Goal: Task Accomplishment & Management: Manage account settings

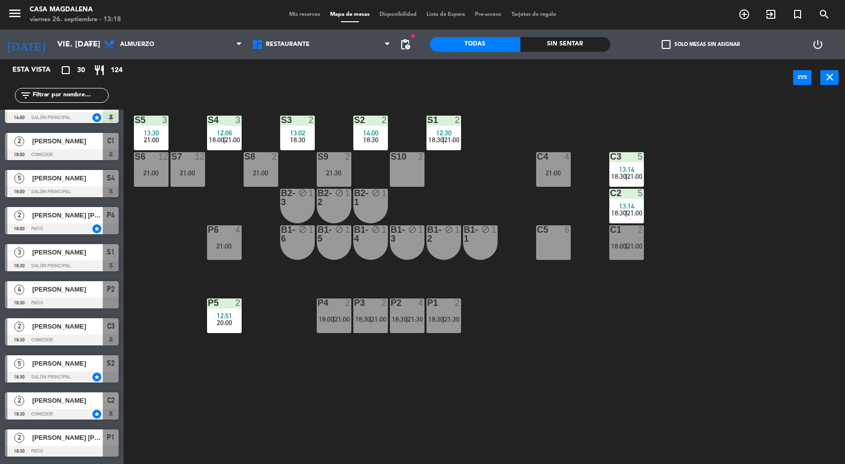
scroll to position [240, 0]
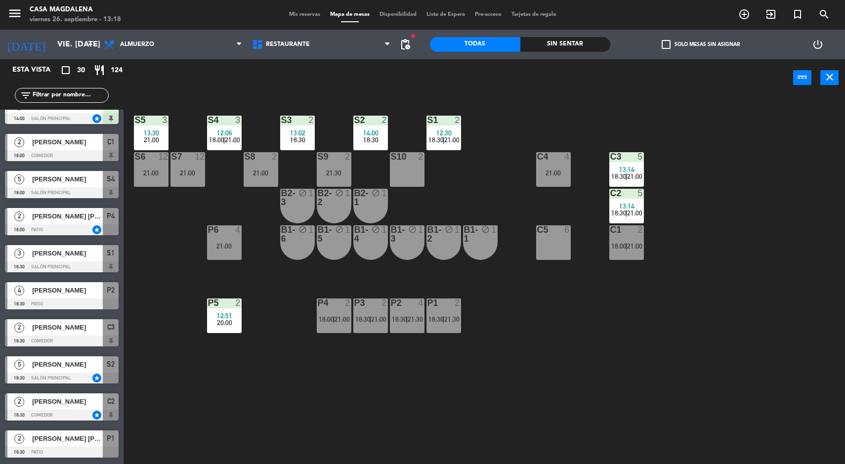
click at [90, 296] on div "[PERSON_NAME]" at bounding box center [67, 290] width 72 height 16
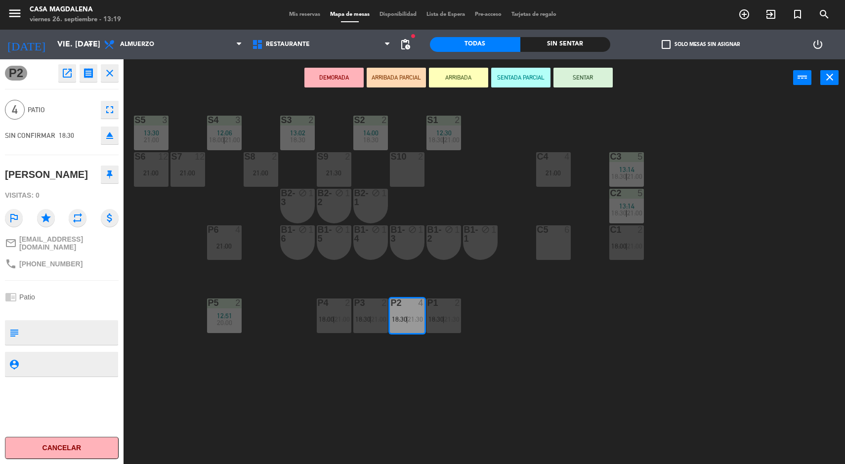
click at [518, 366] on div "S5 3 13:30 21:00 S4 3 12:06 18:00 | 21:00 S3 2 13:02 18:30 S2 2 14:00 18:30 S1 …" at bounding box center [488, 282] width 713 height 368
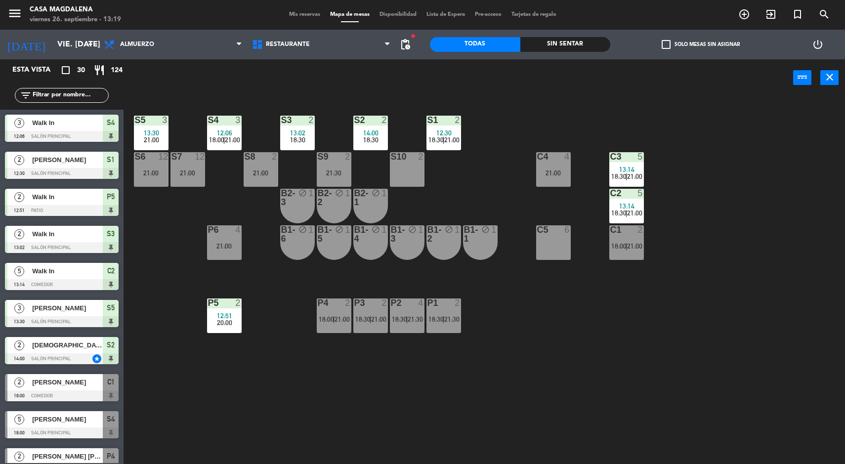
scroll to position [1, 0]
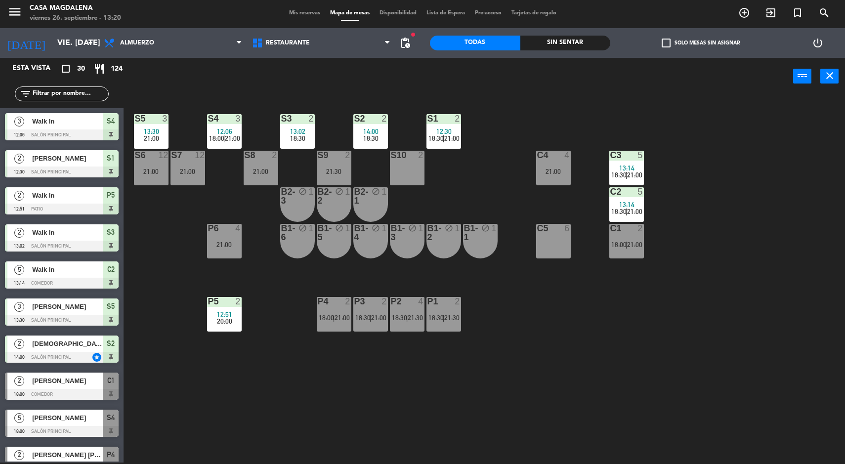
click at [54, 47] on input "vie. [DATE]" at bounding box center [104, 43] width 104 height 19
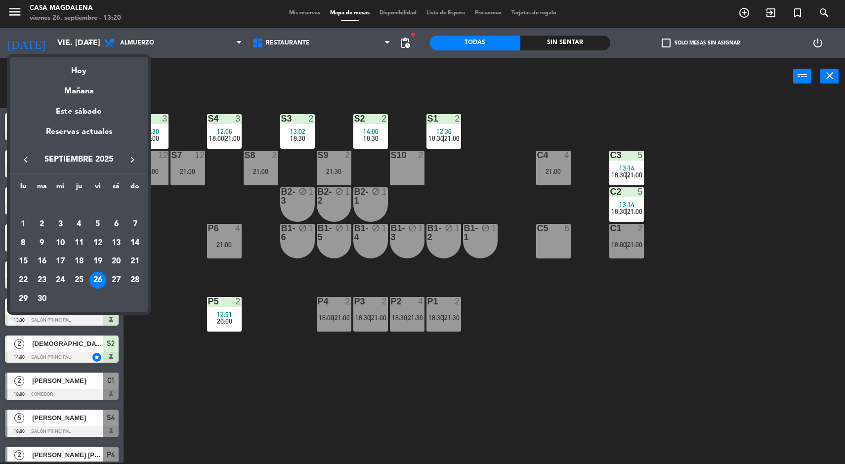
click at [120, 279] on div "27" at bounding box center [116, 280] width 17 height 17
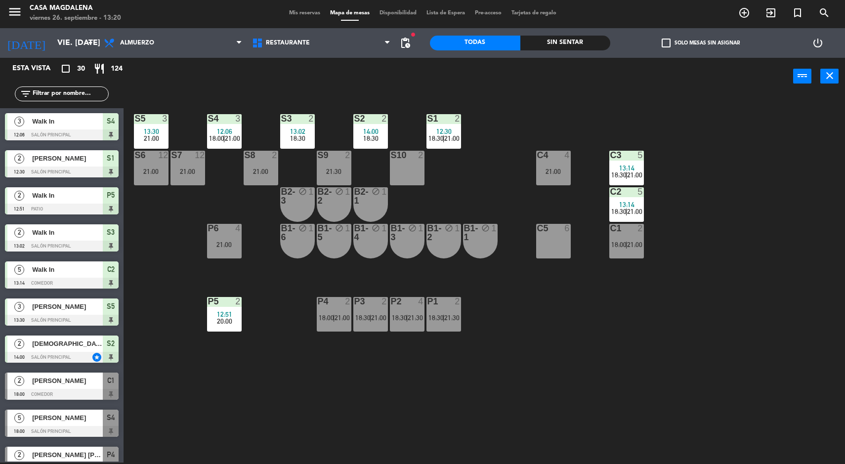
type input "sáb. [DATE]"
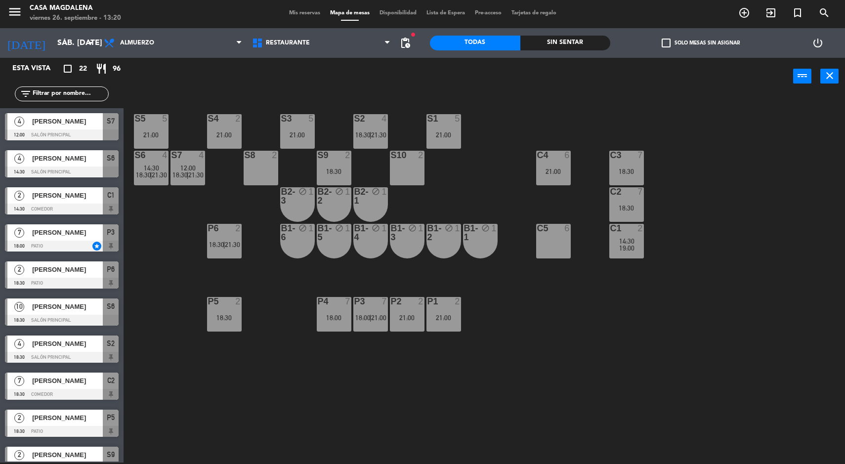
click at [452, 329] on div "P1 2 21:00" at bounding box center [443, 314] width 35 height 35
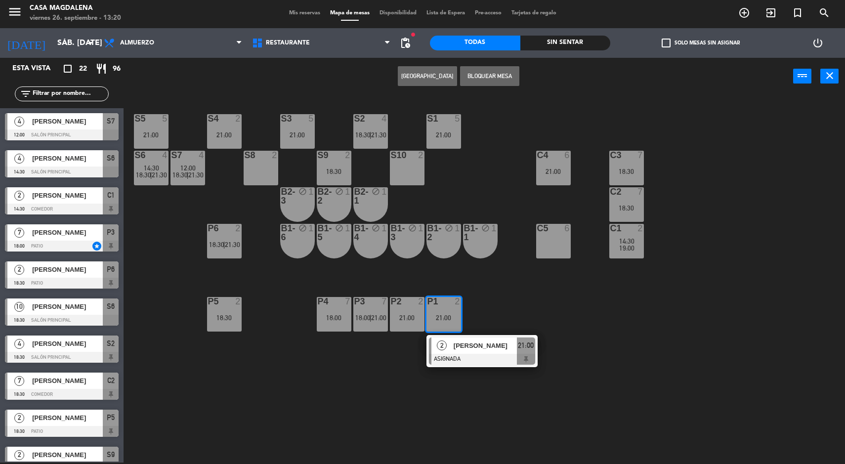
click at [486, 354] on div at bounding box center [482, 359] width 106 height 11
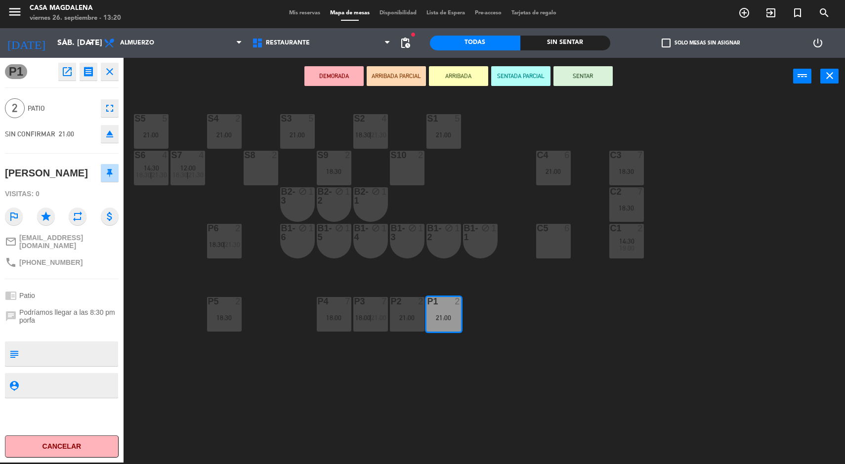
click at [477, 393] on div "S5 5 21:00 S4 2 21:00 S3 5 21:00 S2 4 18:30 | 21:30 S1 5 21:00 S6 4 14:30 18:30…" at bounding box center [488, 280] width 713 height 368
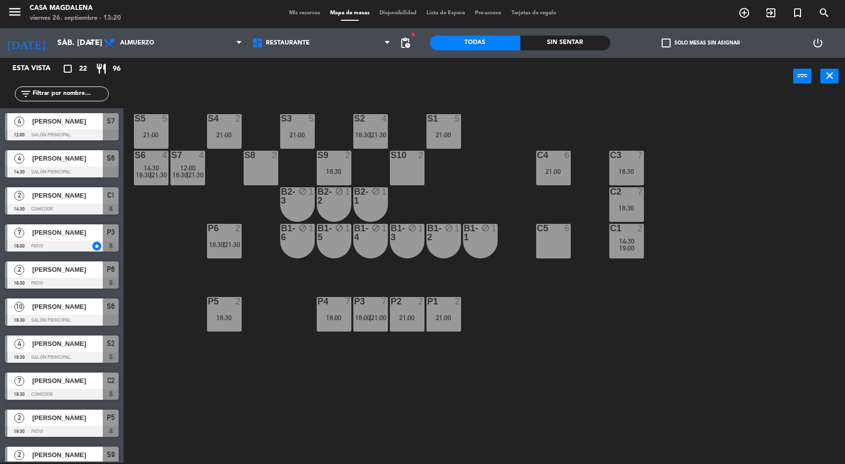
scroll to position [30, 0]
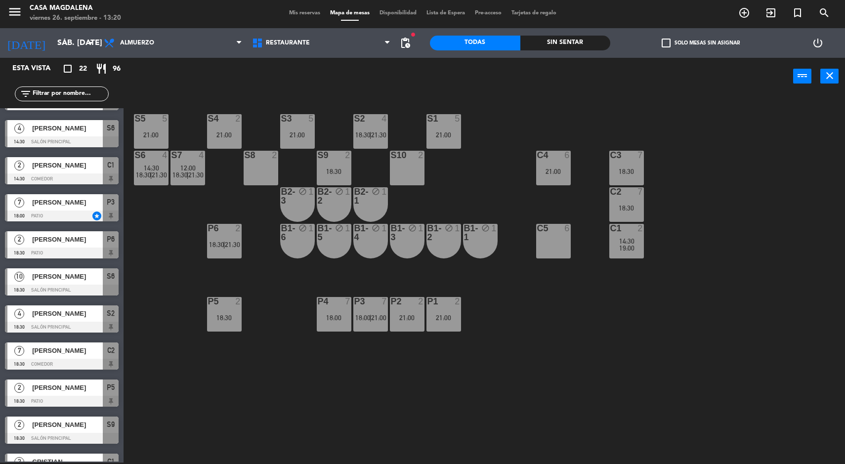
click at [358, 320] on span "18:00" at bounding box center [362, 318] width 15 height 8
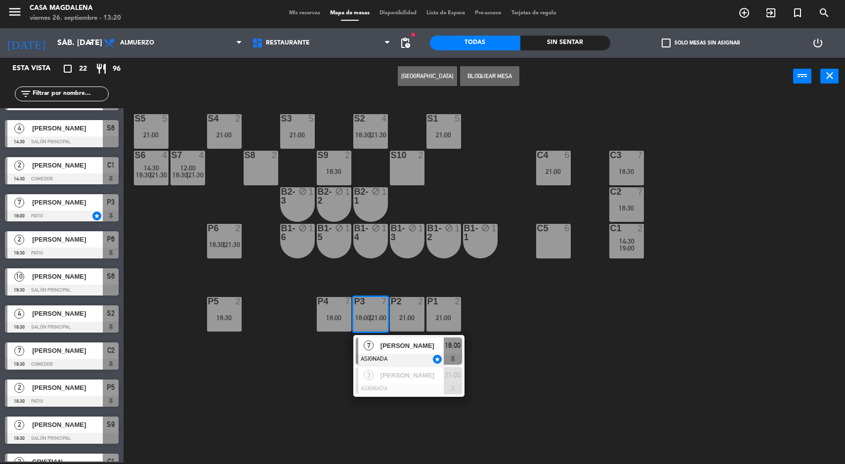
click at [494, 394] on div "S5 5 21:00 S4 2 21:00 S3 5 21:00 S2 4 18:30 | 21:30 S1 5 21:00 S6 4 14:30 18:30…" at bounding box center [488, 280] width 713 height 368
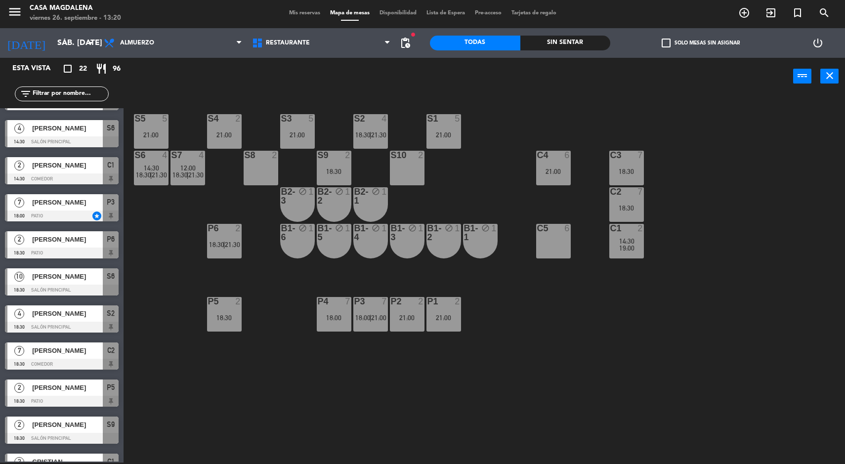
click at [311, 119] on div "5" at bounding box center [311, 118] width 6 height 9
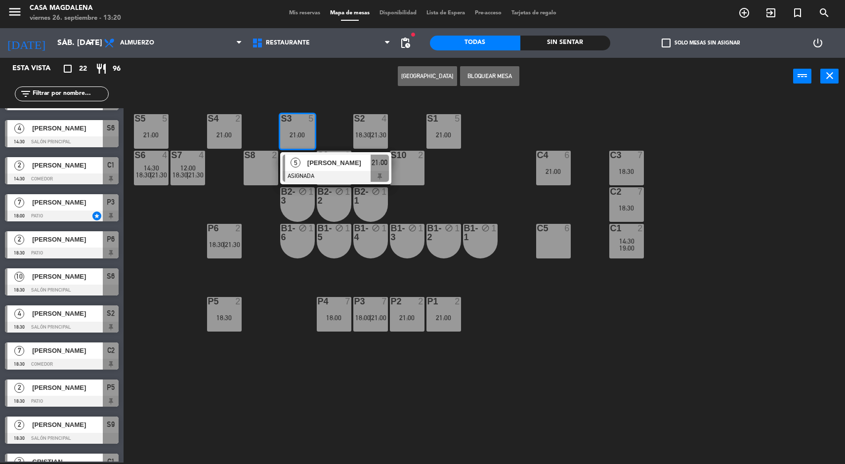
click at [421, 76] on button "[GEOGRAPHIC_DATA]" at bounding box center [427, 76] width 59 height 20
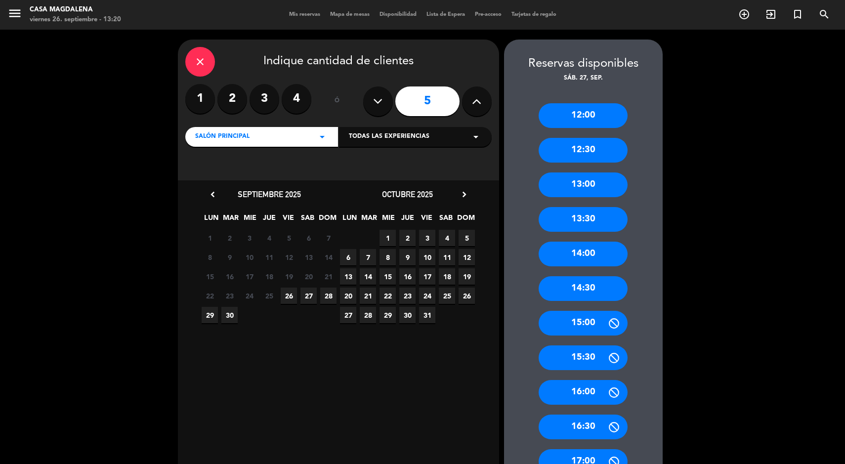
scroll to position [193, 0]
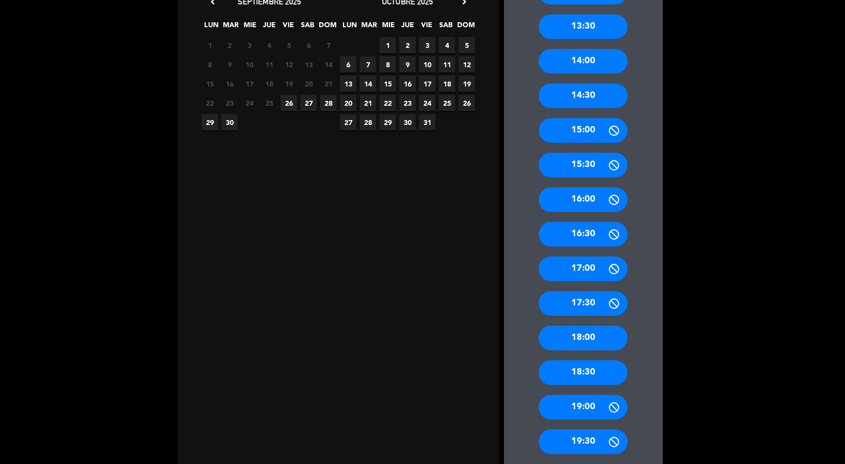
click at [609, 339] on div "18:00" at bounding box center [583, 338] width 89 height 25
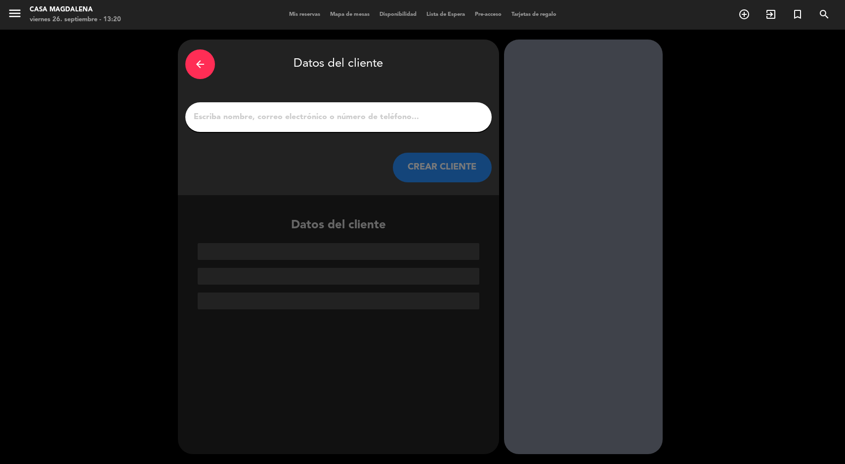
scroll to position [0, 0]
click at [375, 117] on input "1" at bounding box center [339, 117] width 292 height 14
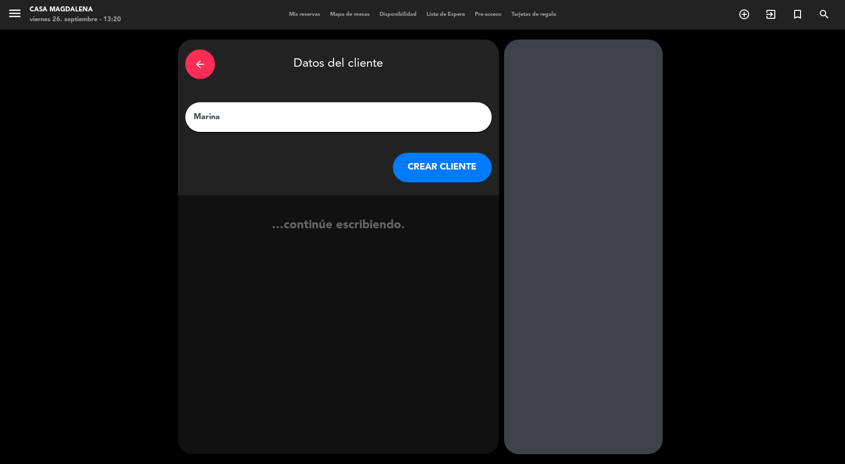
type input "Marina"
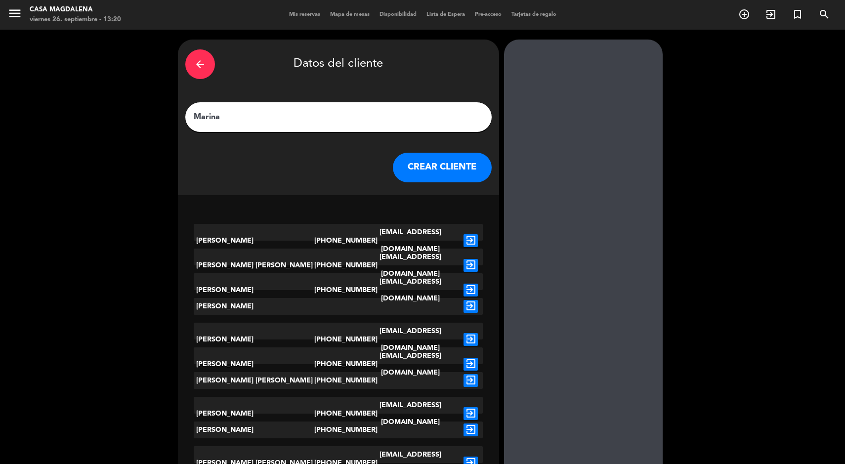
click at [465, 234] on icon "exit_to_app" at bounding box center [471, 240] width 14 height 13
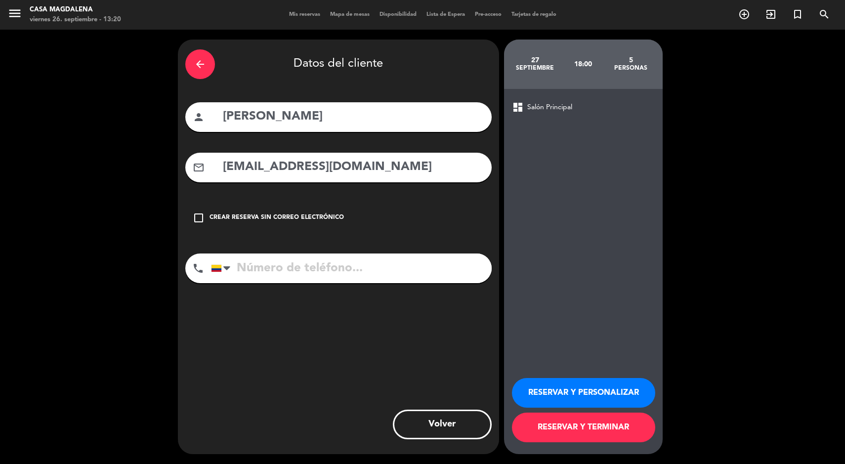
type input "[PHONE_NUMBER]"
click at [621, 421] on button "RESERVAR Y TERMINAR" at bounding box center [583, 428] width 143 height 30
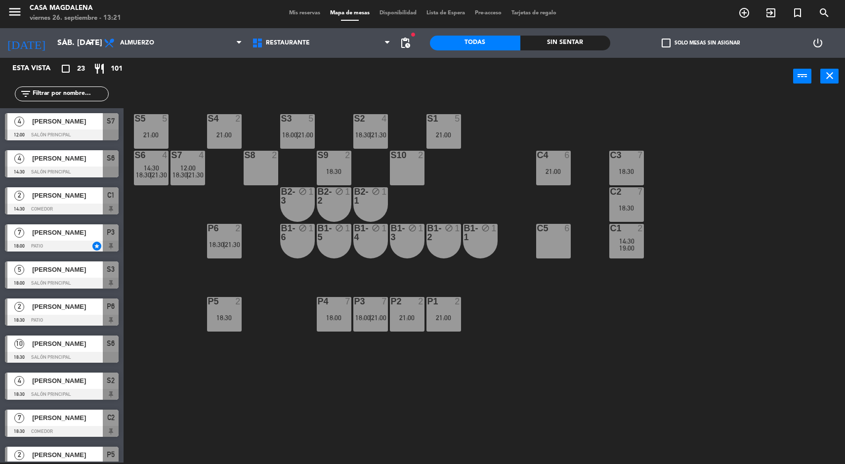
click at [183, 167] on span "12:00" at bounding box center [187, 168] width 15 height 8
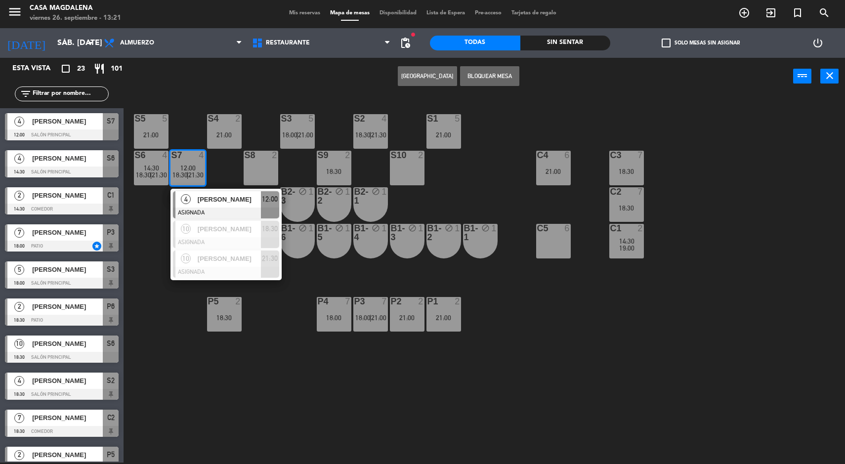
click at [236, 208] on div "[PERSON_NAME]" at bounding box center [229, 199] width 64 height 16
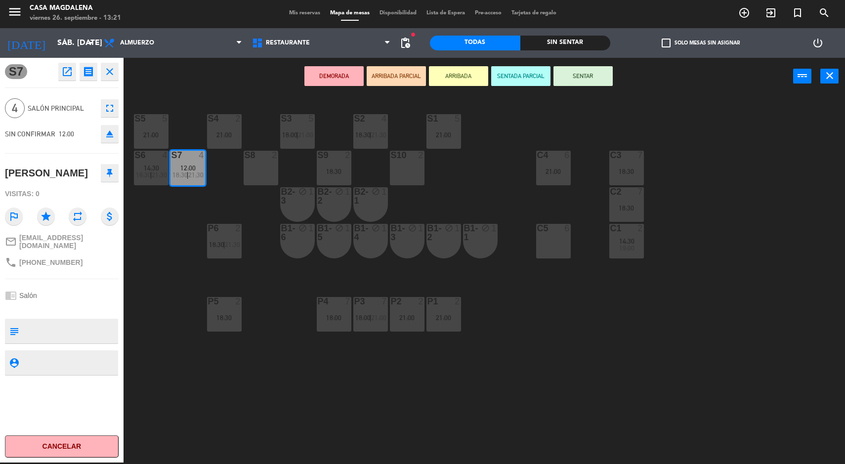
click at [371, 130] on div "S2 4 18:30 | 21:30" at bounding box center [370, 131] width 35 height 35
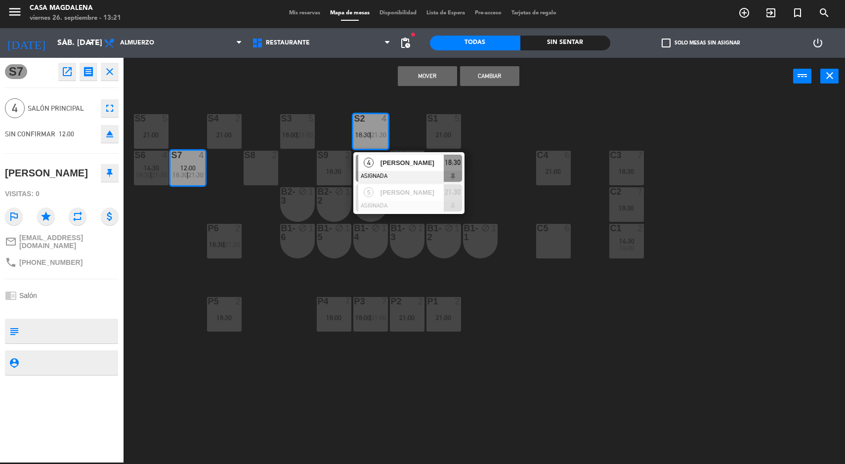
click at [434, 71] on button "Mover" at bounding box center [427, 76] width 59 height 20
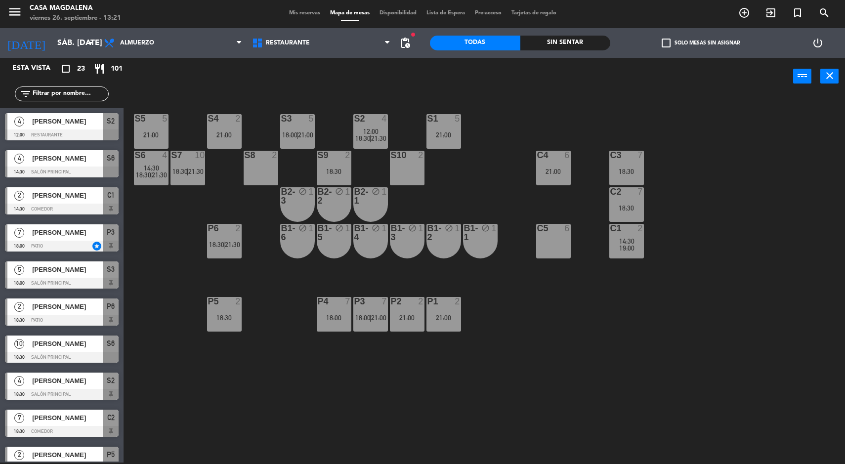
click at [150, 163] on div "S6 4 14:30 18:30 | 21:30" at bounding box center [151, 168] width 35 height 35
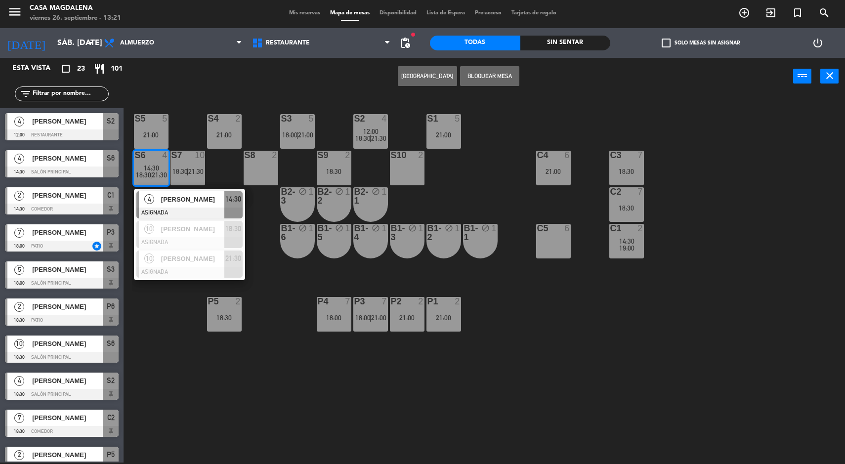
click at [189, 203] on span "[PERSON_NAME]" at bounding box center [192, 199] width 63 height 10
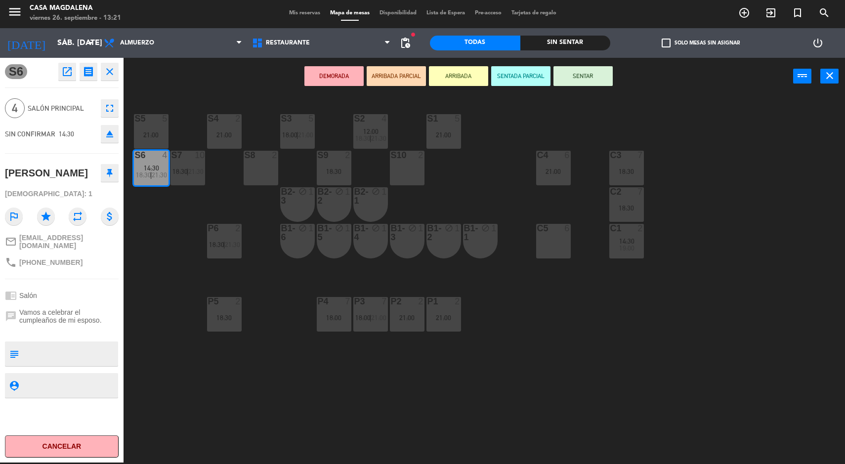
click at [162, 135] on div "21:00" at bounding box center [151, 134] width 35 height 7
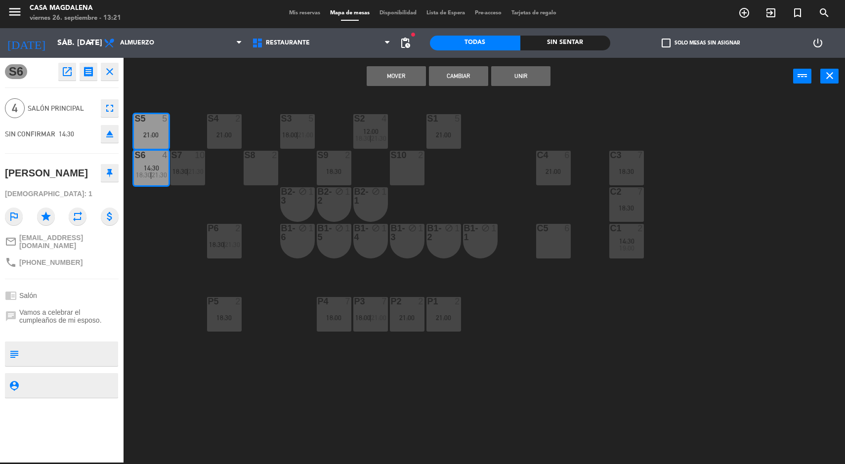
click at [403, 76] on button "Mover" at bounding box center [396, 76] width 59 height 20
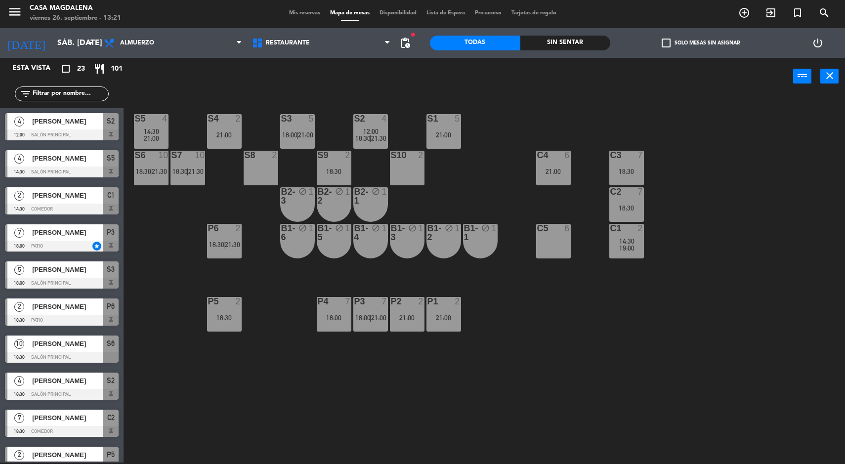
click at [60, 43] on input "sáb. [DATE]" at bounding box center [104, 43] width 104 height 19
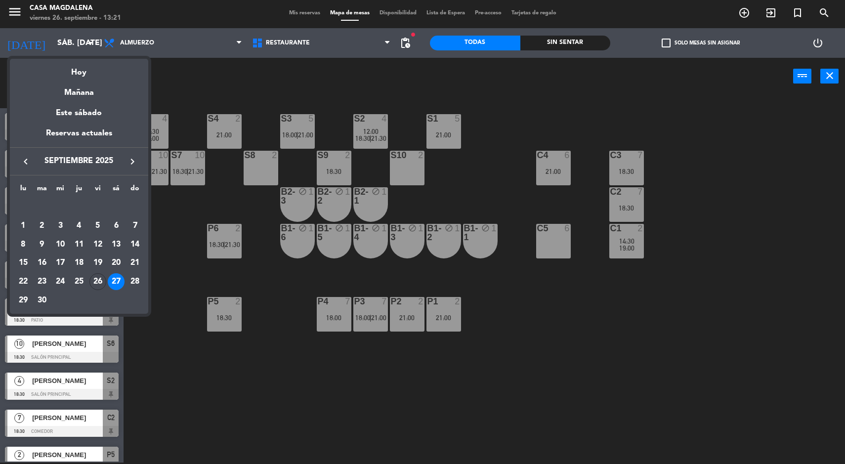
click at [82, 77] on div "Hoy" at bounding box center [79, 69] width 138 height 20
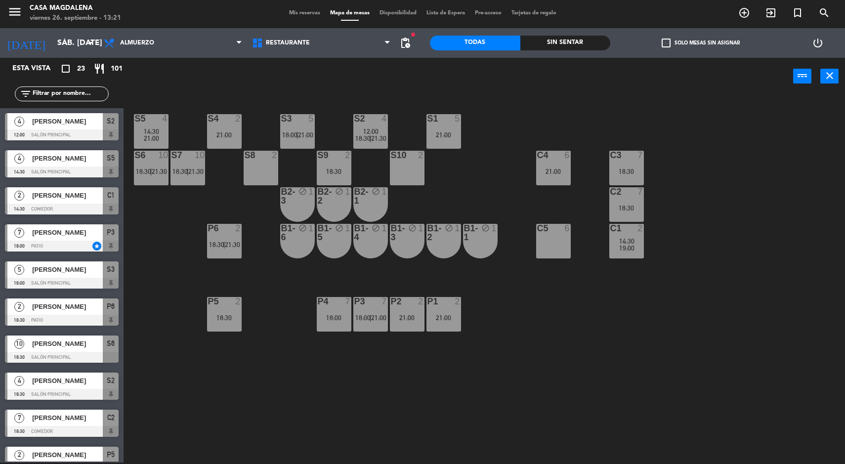
type input "vie. [DATE]"
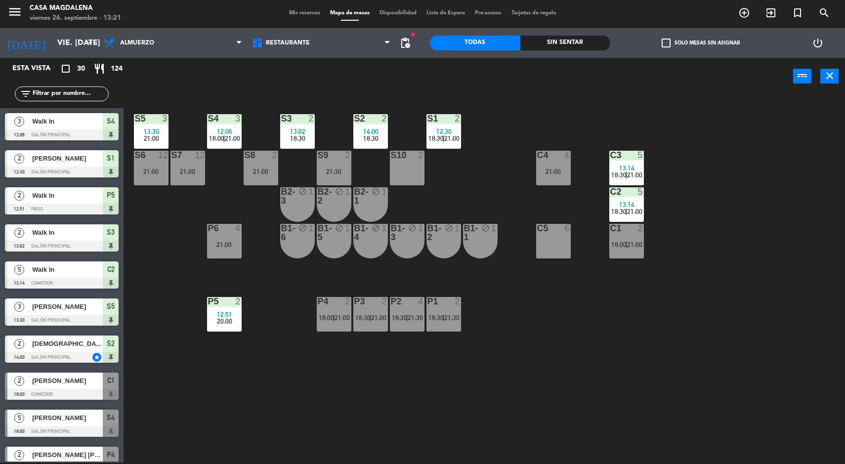
click at [370, 129] on span "14:00" at bounding box center [370, 131] width 15 height 8
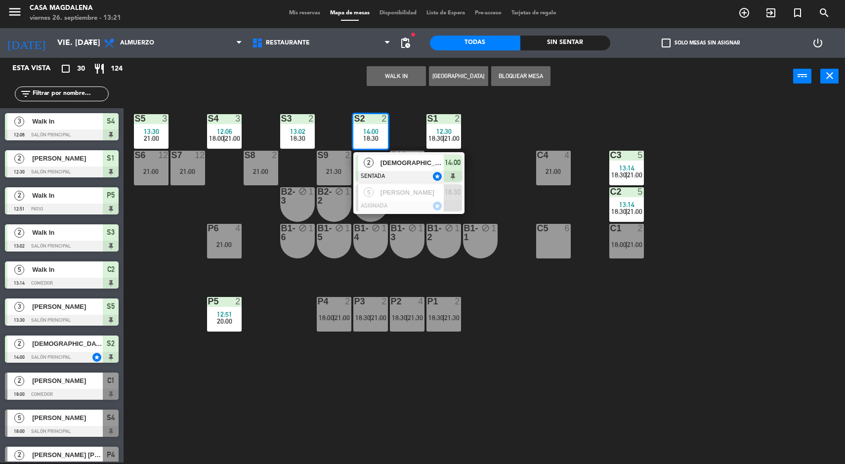
click at [404, 168] on span "[DEMOGRAPHIC_DATA] [PERSON_NAME]" at bounding box center [412, 163] width 63 height 10
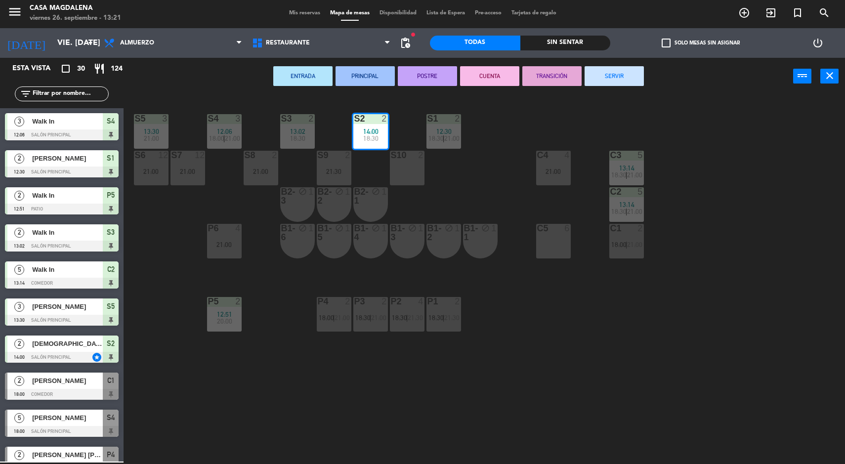
click at [605, 85] on button "SERVIR" at bounding box center [614, 76] width 59 height 20
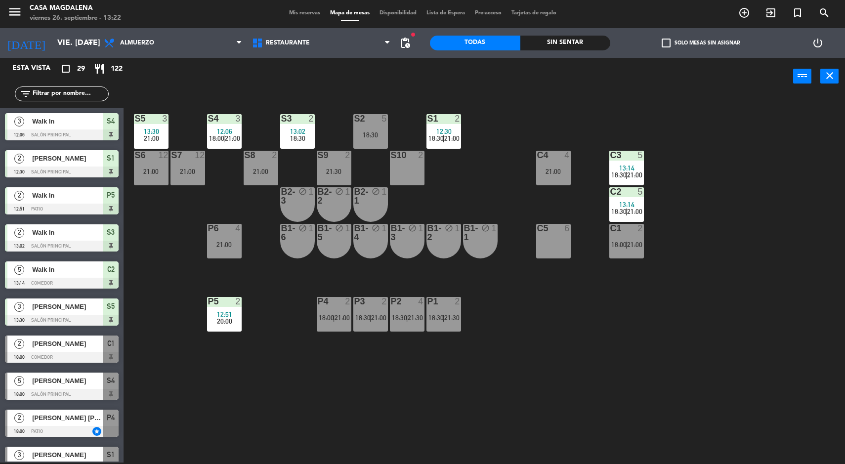
click at [61, 43] on input "vie. [DATE]" at bounding box center [104, 43] width 104 height 19
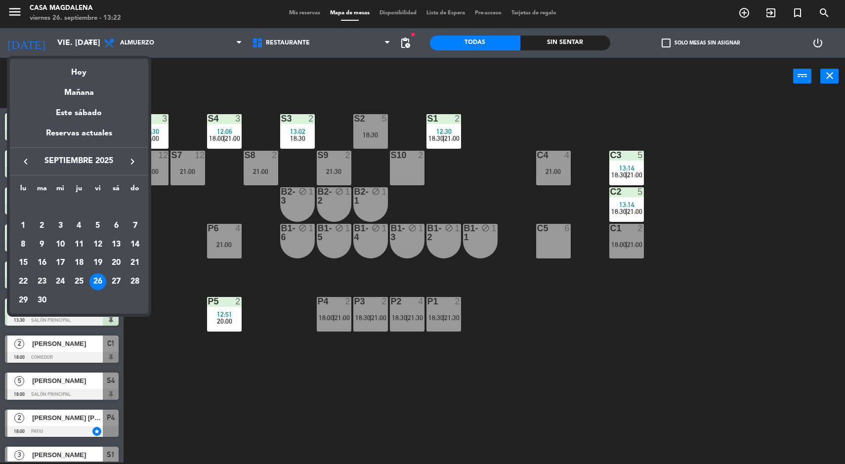
click at [86, 65] on div "Hoy" at bounding box center [79, 69] width 138 height 20
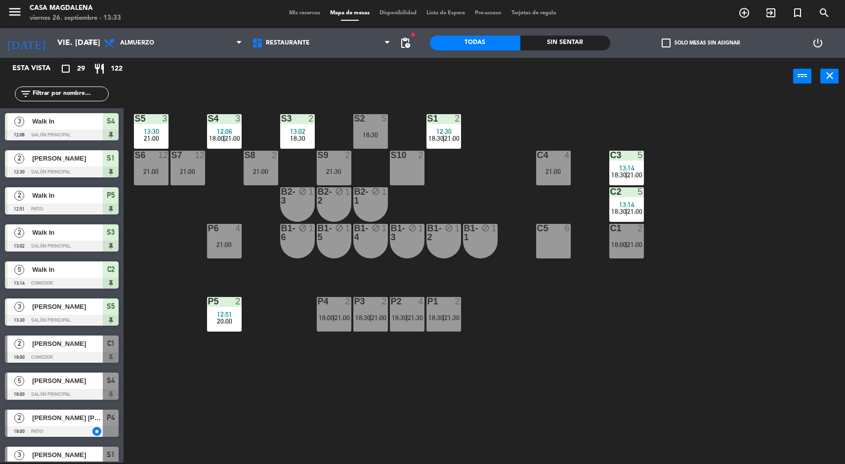
click at [443, 119] on div at bounding box center [443, 118] width 16 height 9
click at [639, 129] on div "S5 3 13:30 21:00 S4 3 12:06 18:00 | 21:00 S3 2 13:02 18:30 S2 5 18:30 S1 2 12:3…" at bounding box center [488, 280] width 713 height 368
click at [407, 124] on div "S5 3 13:30 21:00 S4 3 12:06 18:00 | 21:00 S3 2 13:02 18:30 S2 5 18:30 S1 2 12:3…" at bounding box center [488, 280] width 713 height 368
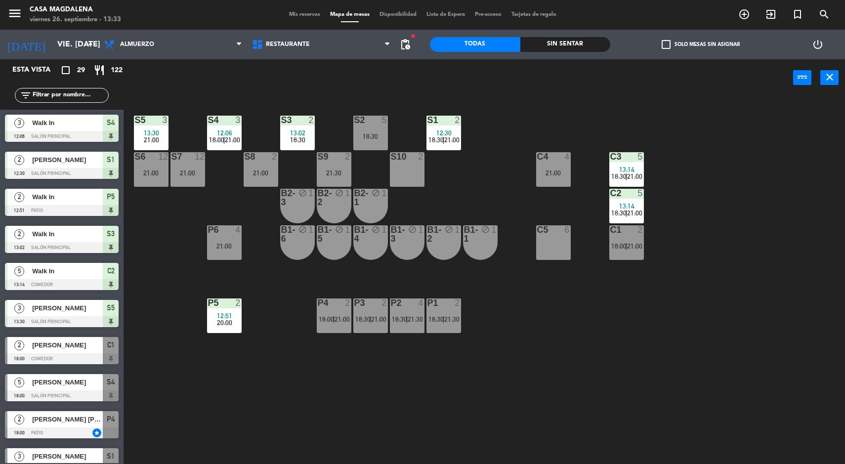
click at [366, 125] on div "S2 5 18:30" at bounding box center [370, 133] width 35 height 35
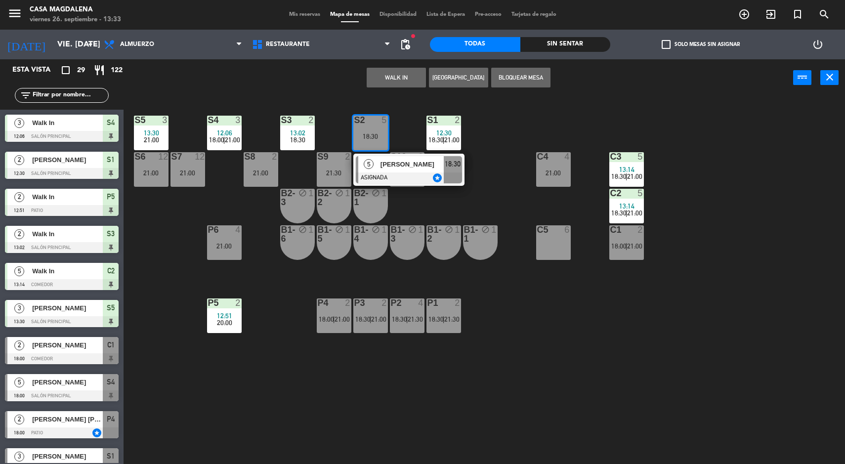
click at [393, 77] on button "WALK IN" at bounding box center [396, 78] width 59 height 20
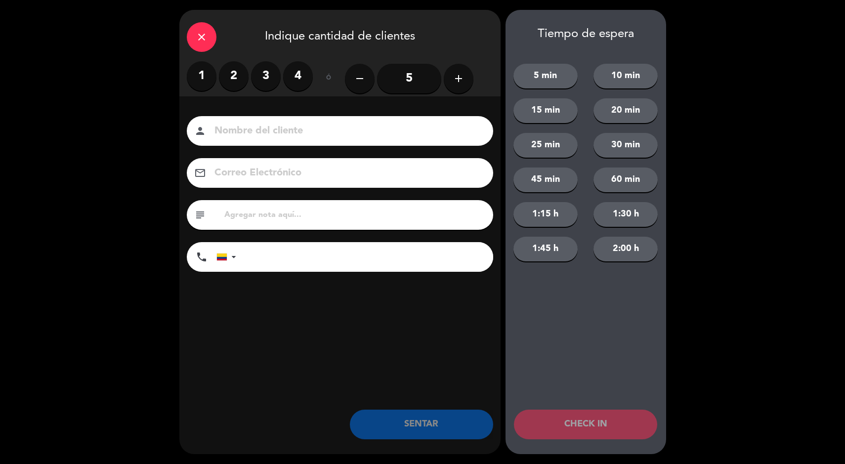
click at [244, 80] on label "2" at bounding box center [234, 76] width 30 height 30
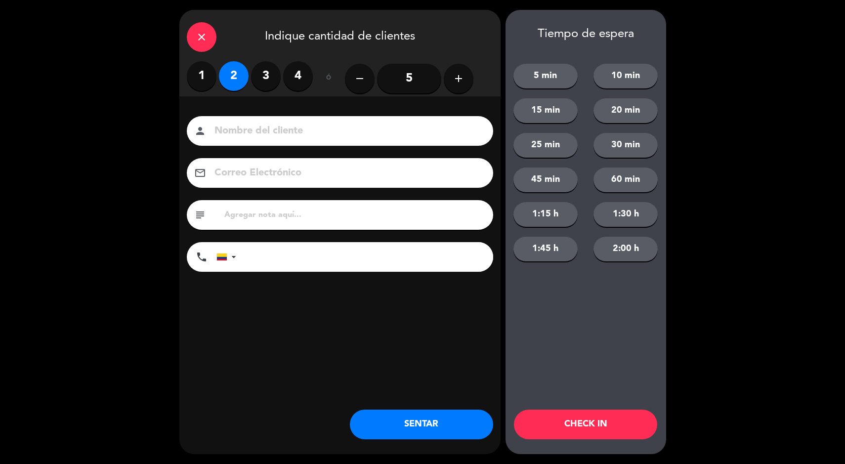
click at [432, 428] on button "SENTAR" at bounding box center [421, 425] width 143 height 30
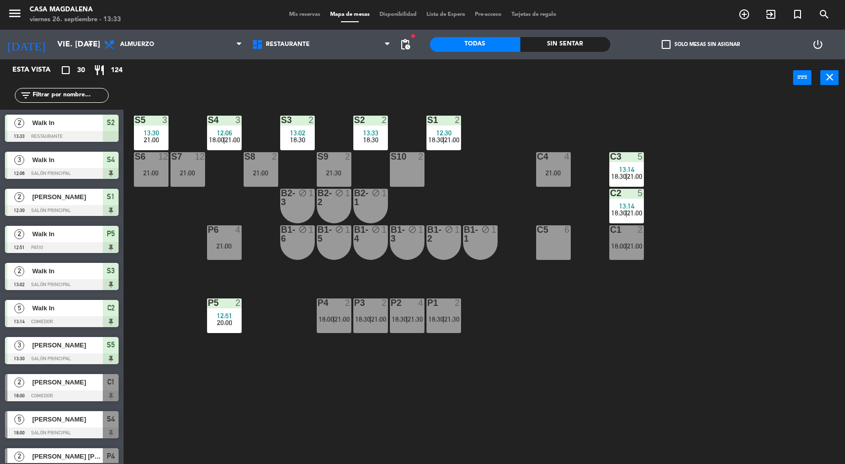
click at [458, 119] on div "2" at bounding box center [458, 120] width 6 height 9
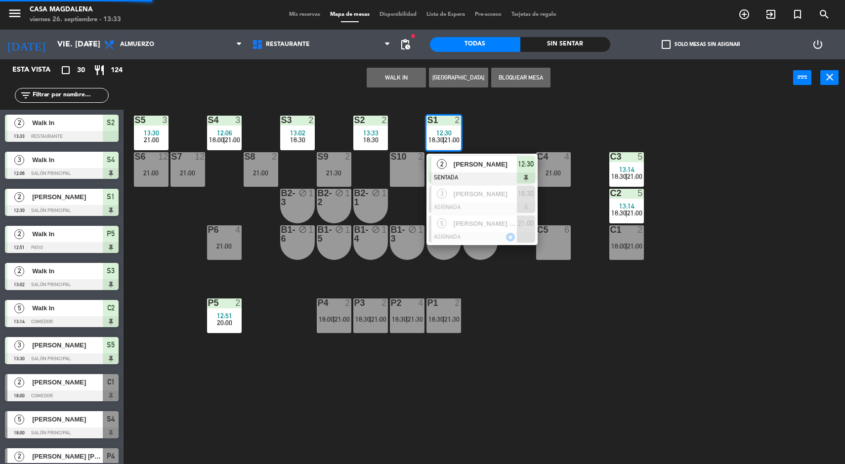
click at [499, 164] on span "[PERSON_NAME]" at bounding box center [485, 164] width 63 height 10
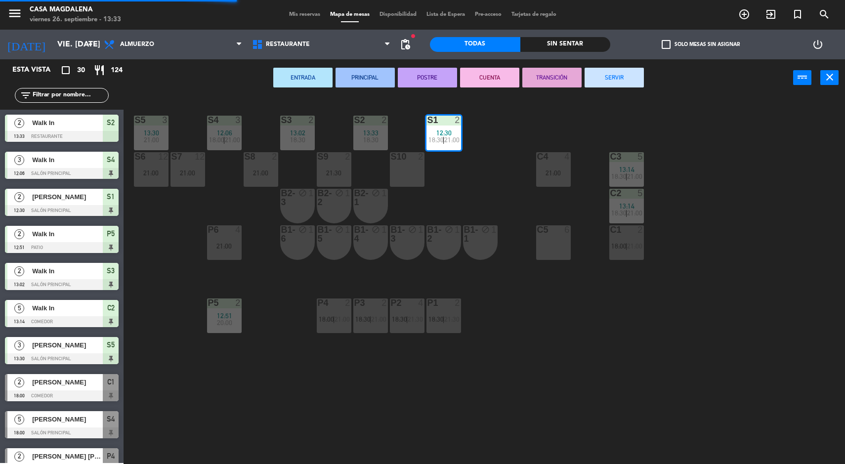
click at [612, 77] on button "SERVIR" at bounding box center [614, 78] width 59 height 20
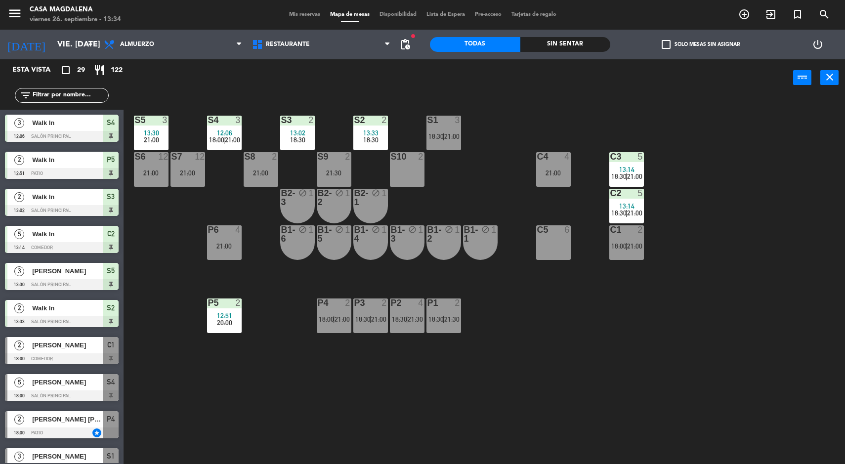
click at [632, 254] on div "C1 2 18:00 | 21:00" at bounding box center [626, 242] width 35 height 35
click at [688, 415] on div "S5 3 13:30 21:00 S4 3 12:06 18:00 | 21:00 S3 2 13:02 18:30 S2 2 13:33 18:30 S1 …" at bounding box center [488, 282] width 713 height 368
click at [440, 139] on span "18:30" at bounding box center [435, 136] width 15 height 8
click at [557, 377] on div "S5 3 13:30 21:00 S4 3 12:06 18:00 | 21:00 S3 2 13:02 18:30 S2 2 13:33 18:30 S1 …" at bounding box center [488, 282] width 713 height 368
click at [552, 46] on div "Sin sentar" at bounding box center [565, 44] width 90 height 15
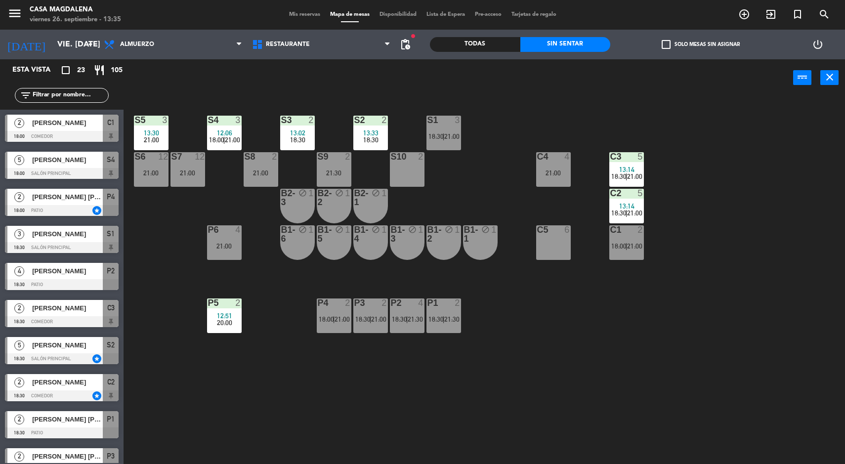
click at [642, 255] on div "C1 2 18:00 | 21:00" at bounding box center [626, 242] width 35 height 35
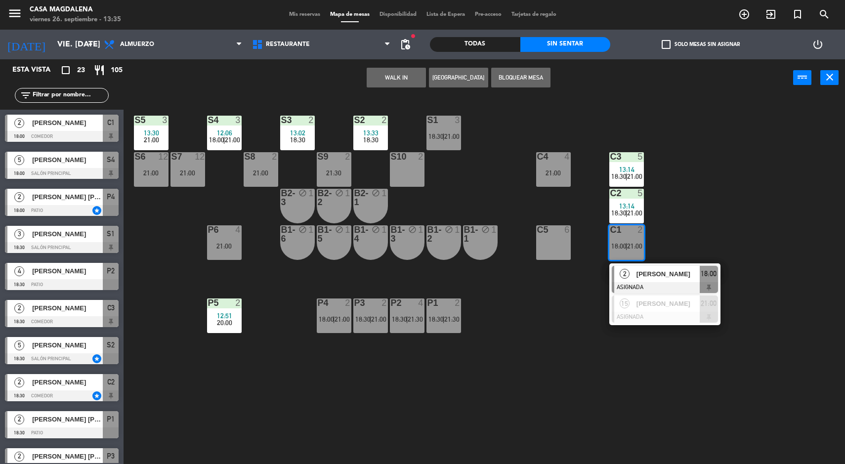
click at [715, 276] on span "18:00" at bounding box center [709, 274] width 16 height 12
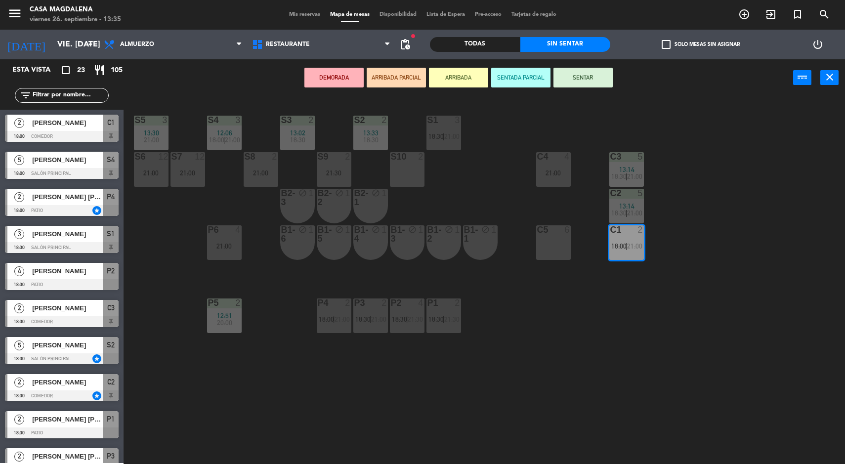
click at [625, 193] on div at bounding box center [626, 193] width 16 height 9
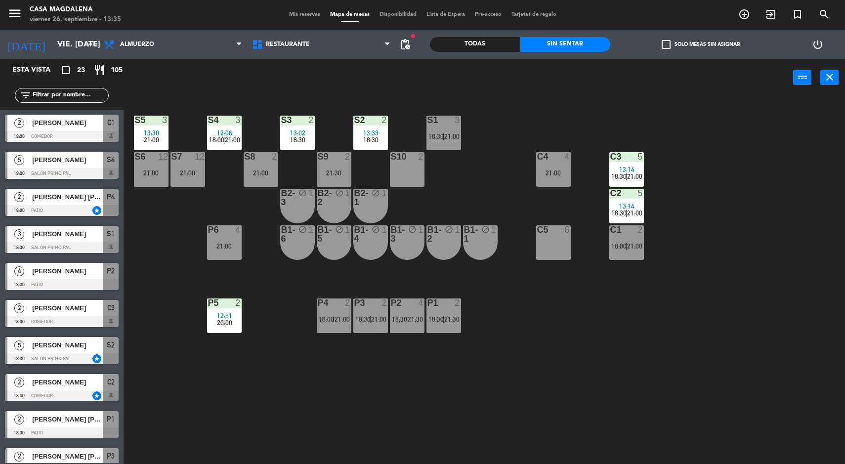
click at [627, 179] on span "|" at bounding box center [627, 176] width 2 height 8
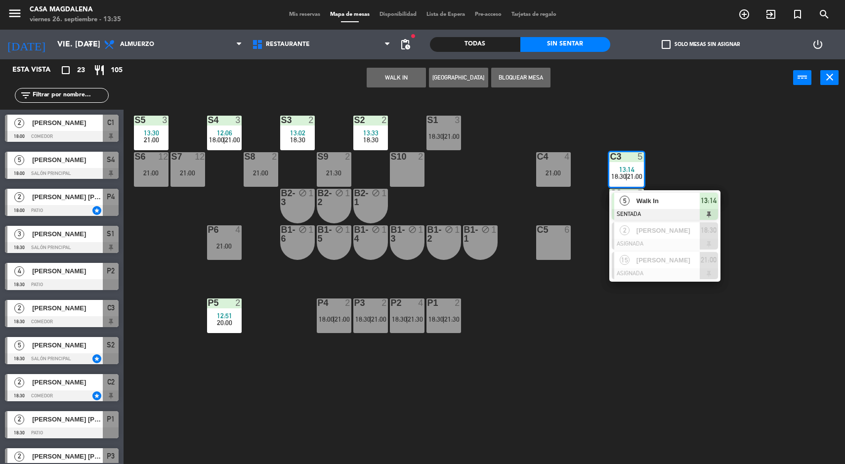
click at [692, 235] on span "[PERSON_NAME]" at bounding box center [667, 230] width 63 height 10
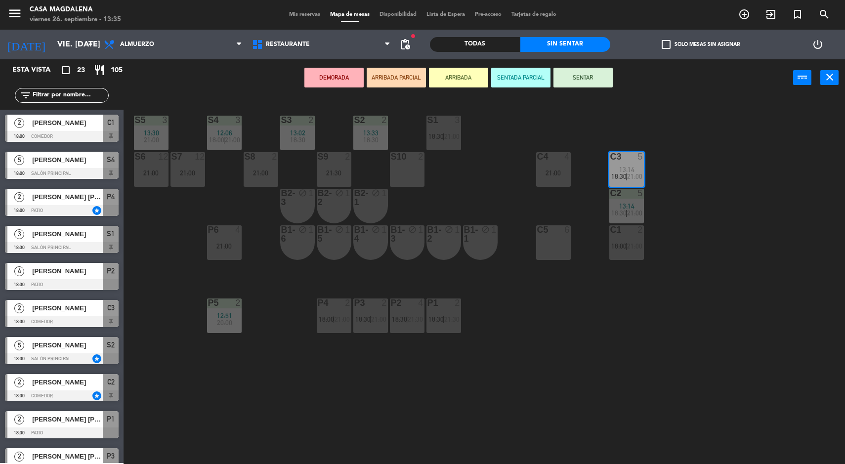
click at [630, 259] on div "C1 2 18:00 | 21:00" at bounding box center [626, 242] width 35 height 35
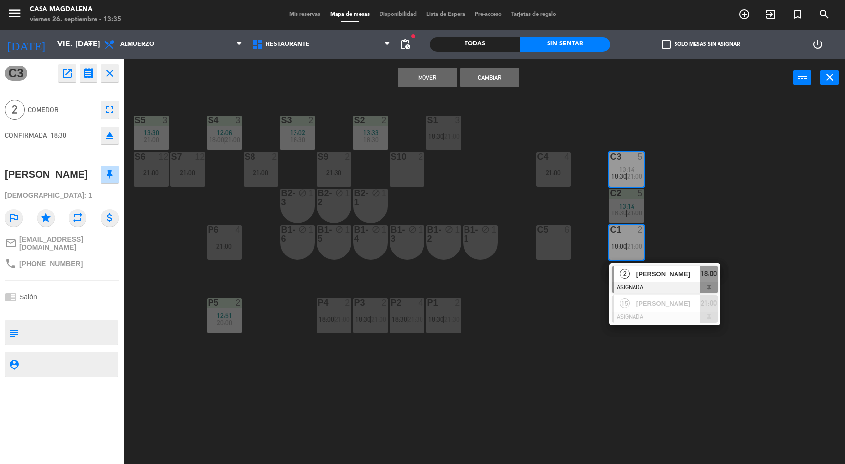
click at [687, 285] on div at bounding box center [665, 287] width 106 height 11
click at [494, 81] on button "Cambiar" at bounding box center [489, 78] width 59 height 20
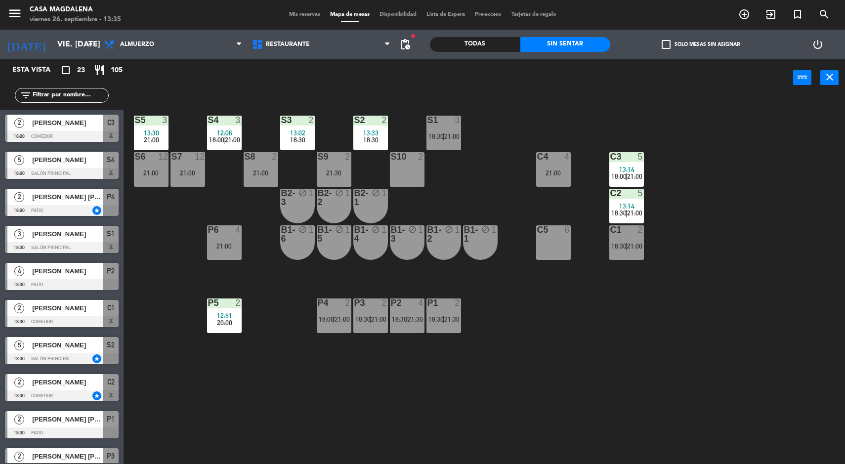
click at [736, 213] on div "S5 3 13:30 21:00 S4 3 12:06 18:00 | 21:00 S3 2 13:02 18:30 S2 2 13:33 18:30 S1 …" at bounding box center [488, 282] width 713 height 368
click at [642, 176] on span "21:00" at bounding box center [634, 176] width 15 height 8
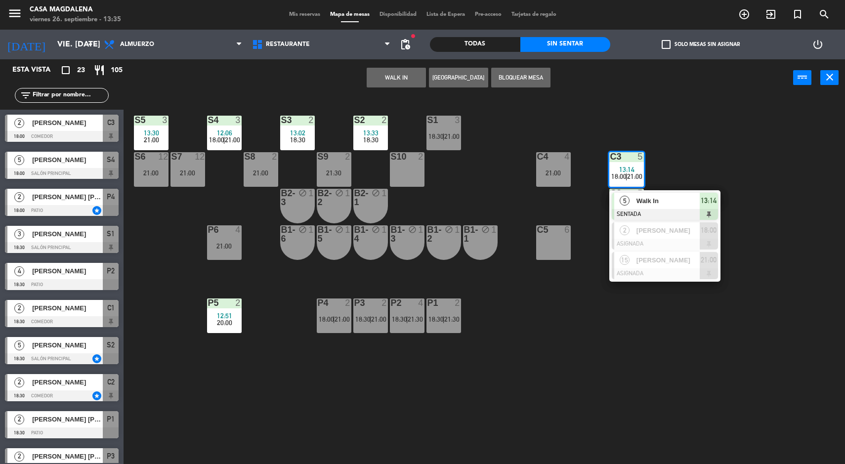
click at [771, 186] on div "S5 3 13:30 21:00 S4 3 12:06 18:00 | 21:00 S3 2 13:02 18:30 S2 2 13:33 18:30 S1 …" at bounding box center [488, 282] width 713 height 368
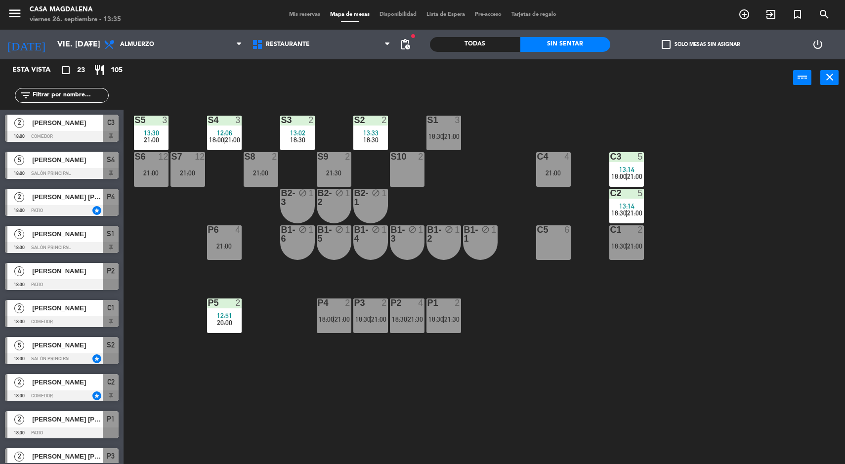
click at [641, 247] on span "21:00" at bounding box center [634, 246] width 15 height 8
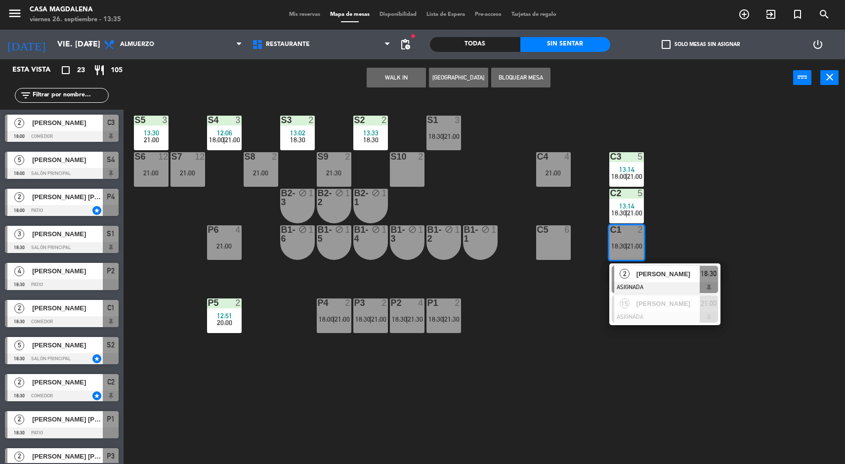
click at [797, 210] on div "S5 3 13:30 21:00 S4 3 12:06 18:00 | 21:00 S3 2 13:02 18:30 S2 2 13:33 18:30 S1 …" at bounding box center [488, 282] width 713 height 368
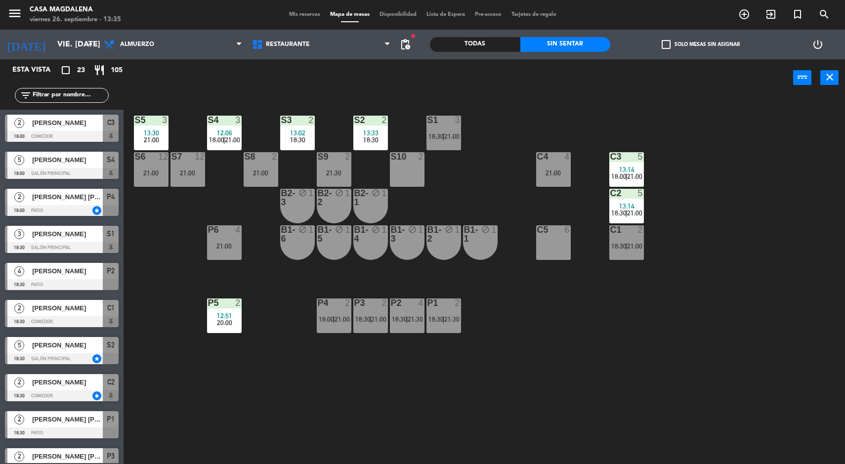
click at [823, 213] on div "S5 3 13:30 21:00 S4 3 12:06 18:00 | 21:00 S3 2 13:02 18:30 S2 2 13:33 18:30 S1 …" at bounding box center [488, 282] width 713 height 368
click at [219, 314] on span "12:51" at bounding box center [224, 316] width 15 height 8
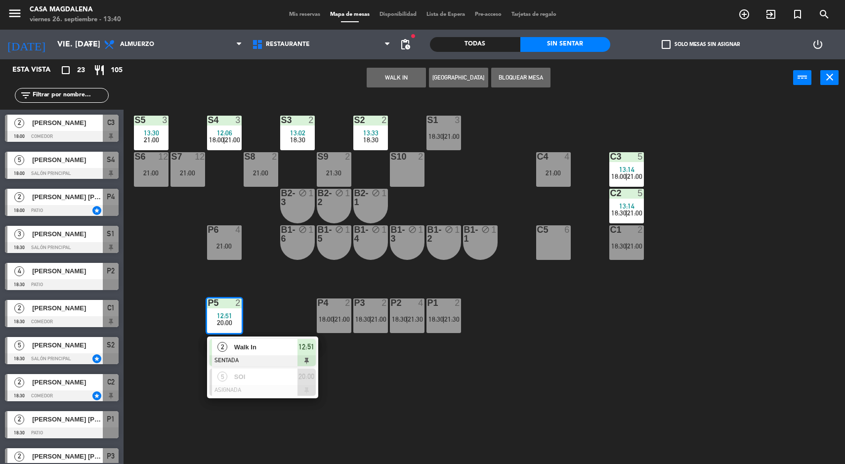
click at [456, 410] on div "S5 3 13:30 21:00 S4 3 12:06 18:00 | 21:00 S3 2 13:02 18:30 S2 2 13:33 18:30 S1 …" at bounding box center [488, 282] width 713 height 368
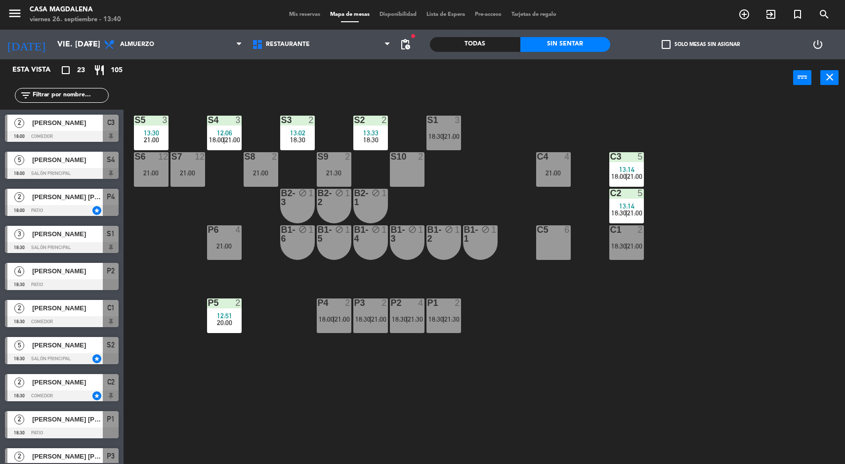
click at [208, 303] on div "P5" at bounding box center [208, 302] width 0 height 9
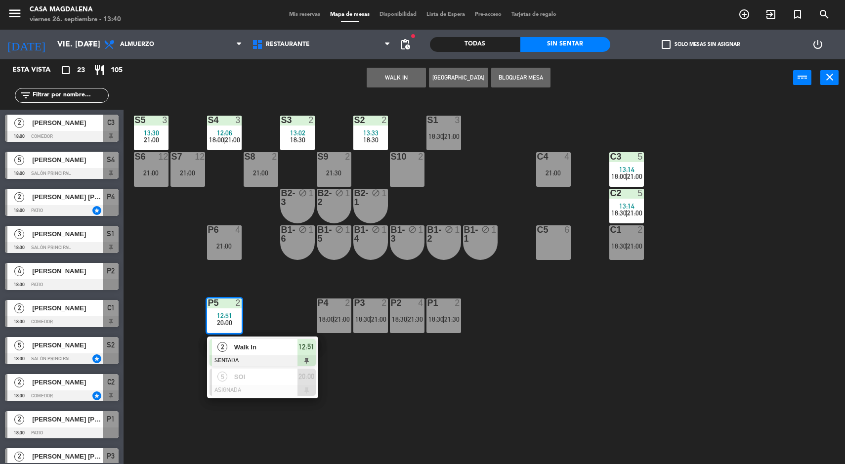
click at [292, 357] on div at bounding box center [263, 360] width 106 height 11
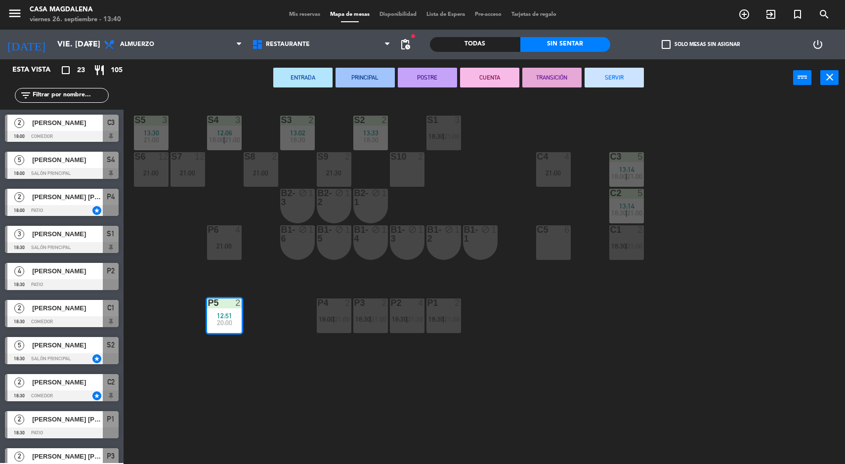
click at [631, 82] on button "SERVIR" at bounding box center [614, 78] width 59 height 20
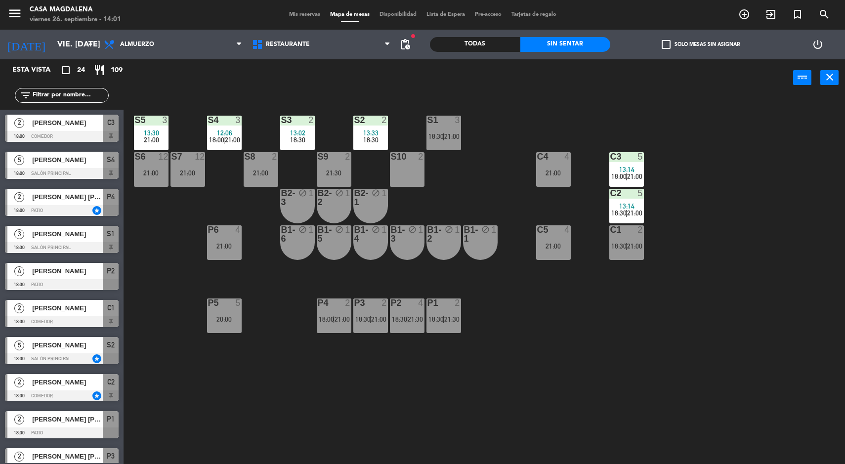
click at [220, 143] on span "18:00" at bounding box center [216, 140] width 15 height 8
click at [570, 337] on div "S5 3 13:30 21:00 S4 3 12:06 18:00 | 21:00 S3 2 13:02 18:30 S2 2 13:33 18:30 S1 …" at bounding box center [488, 282] width 713 height 368
